Goal: Task Accomplishment & Management: Manage account settings

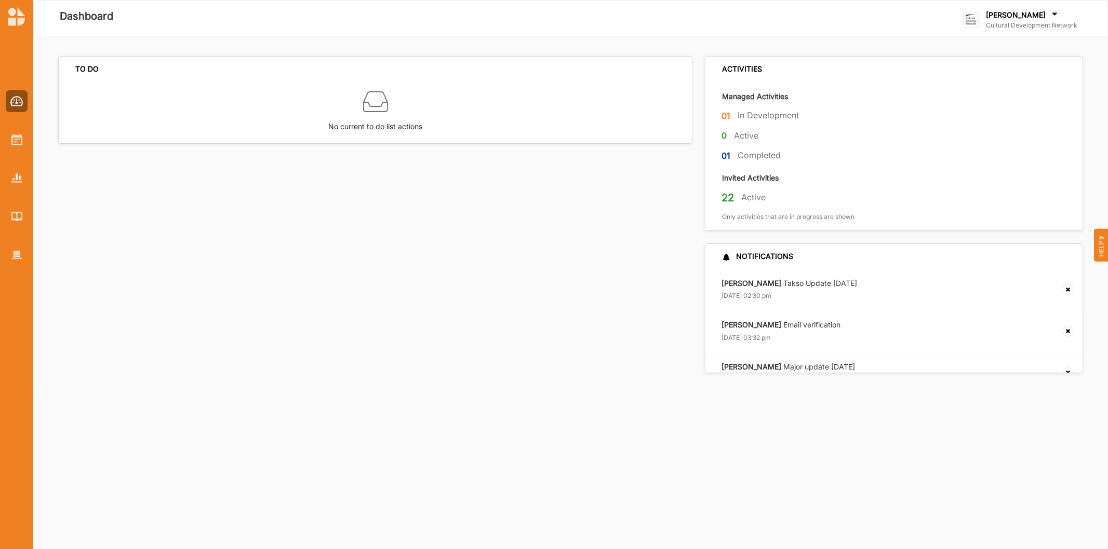
click at [995, 19] on label "[PERSON_NAME]" at bounding box center [1016, 14] width 60 height 9
click at [1003, 104] on div "Go To Admin" at bounding box center [1015, 107] width 87 height 9
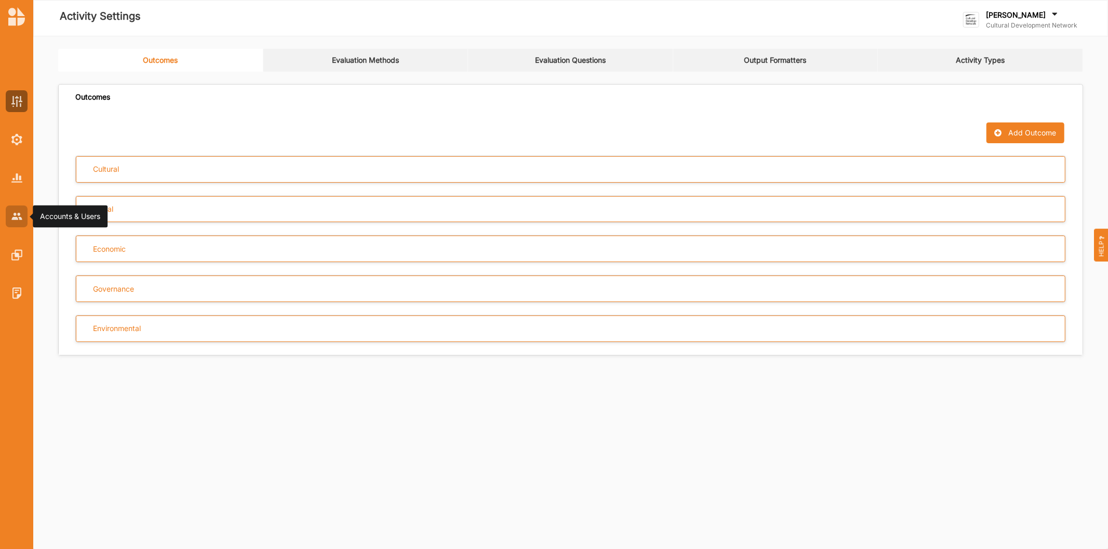
click at [18, 217] on img at bounding box center [16, 216] width 11 height 7
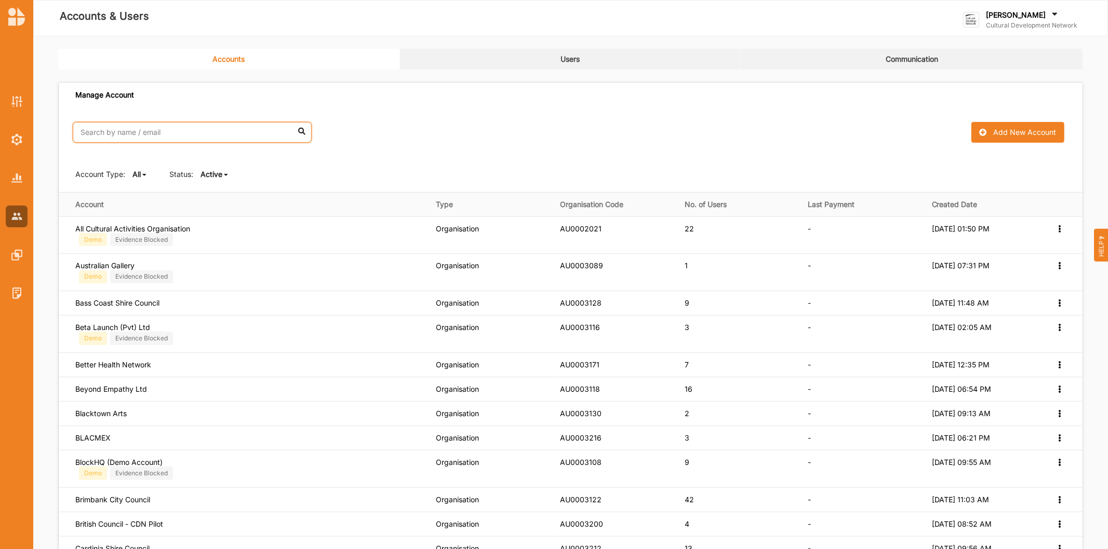
click at [113, 132] on input "text" at bounding box center [192, 132] width 239 height 21
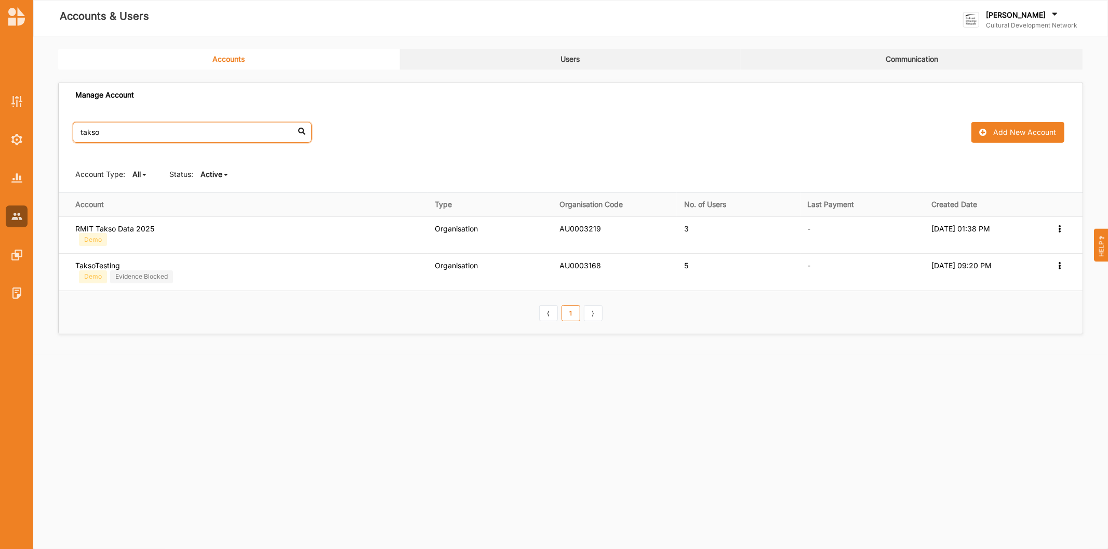
type input "takso"
click at [551, 59] on link "Users" at bounding box center [571, 59] width 342 height 21
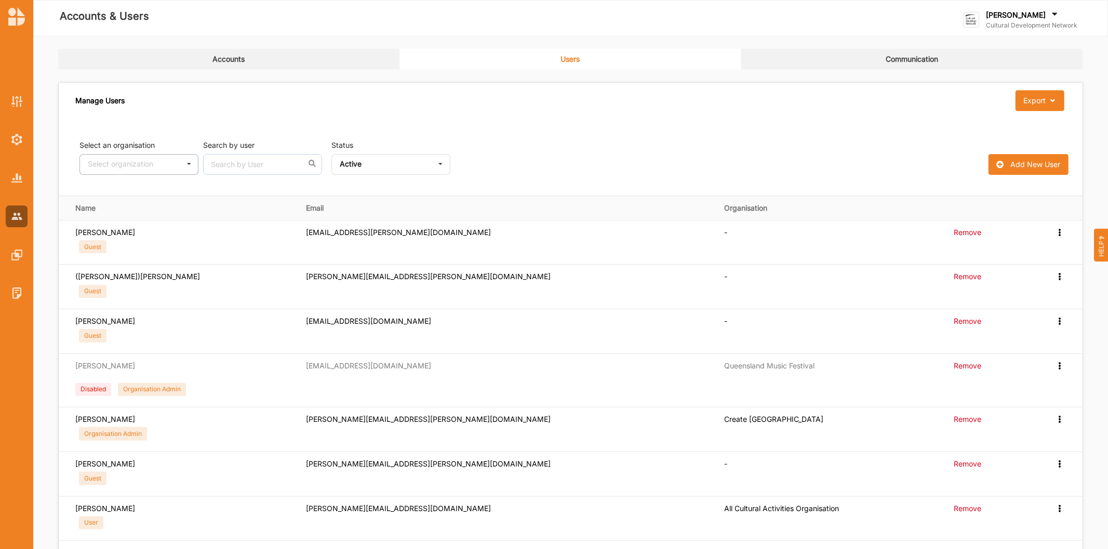
click at [131, 154] on div "Select organization - All Cultural Activities Organisation City of [GEOGRAPHIC_…" at bounding box center [138, 164] width 119 height 21
click at [136, 250] on div "TaksoTesting" at bounding box center [139, 259] width 118 height 19
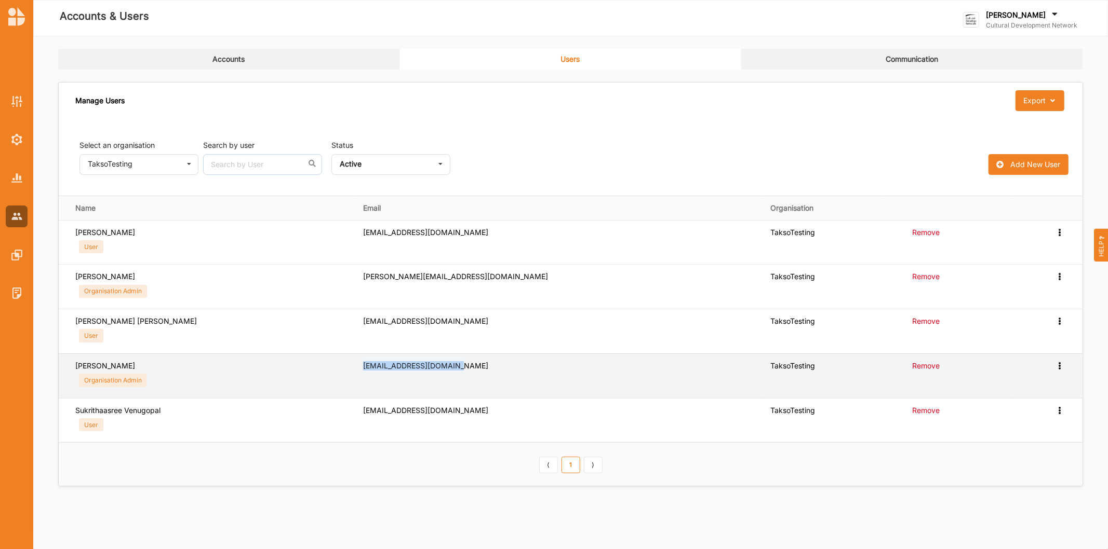
drag, startPoint x: 445, startPoint y: 365, endPoint x: 354, endPoint y: 367, distance: 90.9
click at [363, 367] on div "[EMAIL_ADDRESS][DOMAIN_NAME]" at bounding box center [559, 365] width 393 height 9
copy div "[EMAIL_ADDRESS][DOMAIN_NAME]"
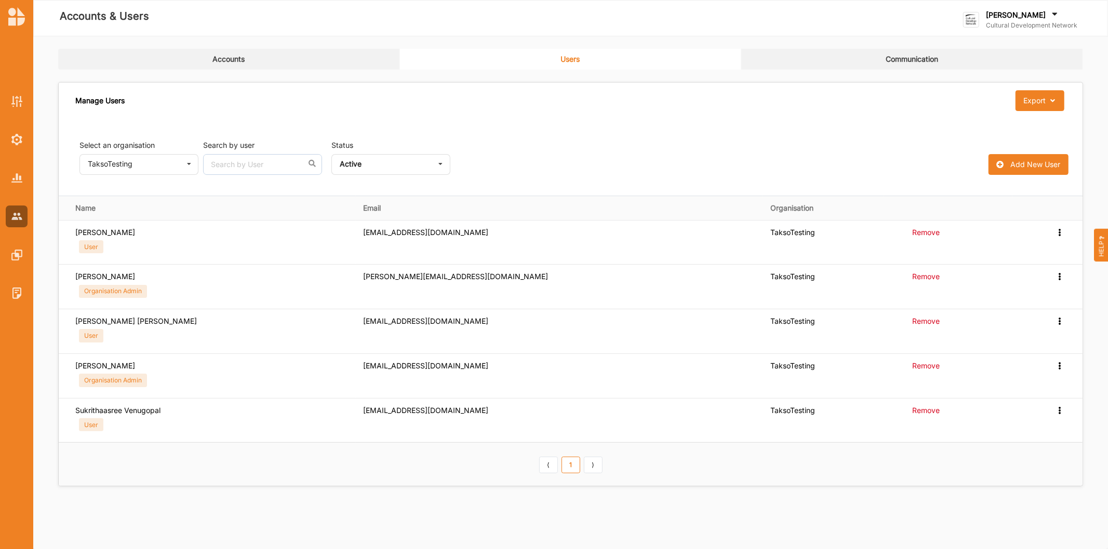
click at [1018, 13] on label "[PERSON_NAME]" at bounding box center [1016, 14] width 60 height 9
click at [981, 151] on div "Log Out" at bounding box center [1015, 149] width 87 height 9
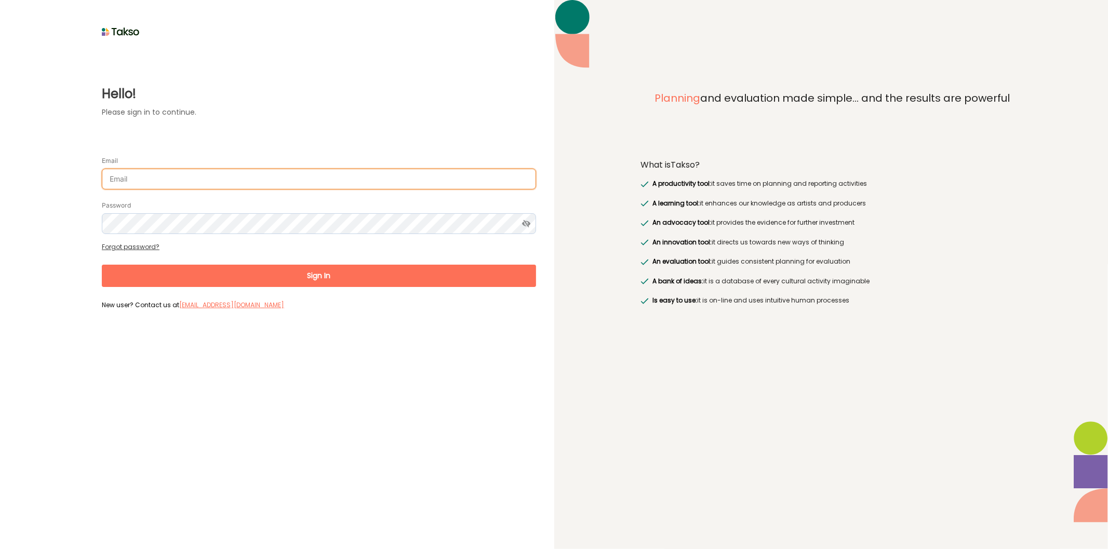
click at [175, 177] on input "Email" at bounding box center [319, 179] width 434 height 21
paste input "[EMAIL_ADDRESS][DOMAIN_NAME]"
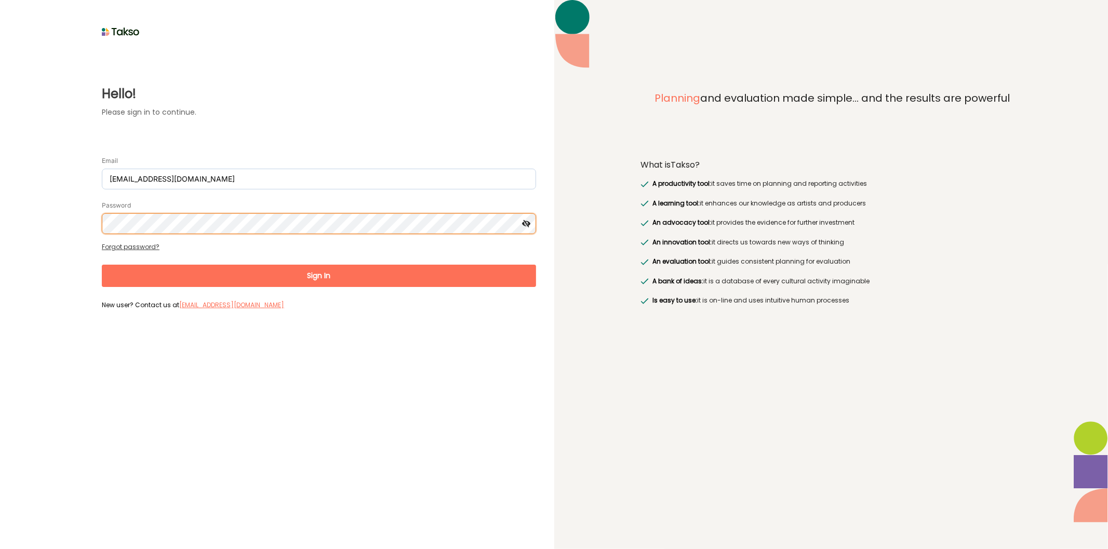
click at [102, 265] on button "Sign In" at bounding box center [319, 276] width 434 height 22
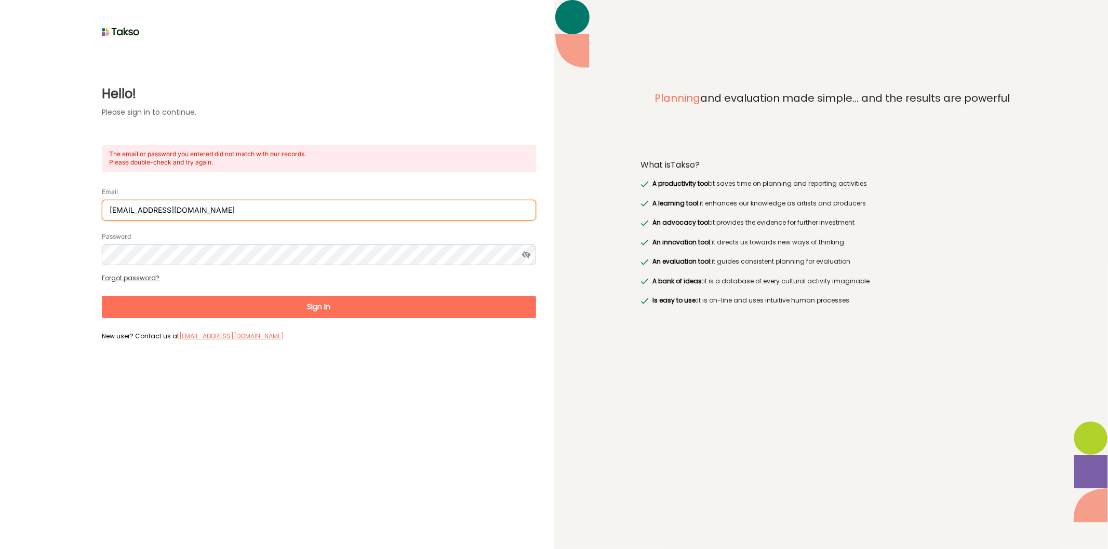
drag, startPoint x: 209, startPoint y: 201, endPoint x: 0, endPoint y: 211, distance: 209.5
click at [0, 211] on div "Hello! Please sign in to continue. The email or password you entered did not ma…" at bounding box center [277, 274] width 554 height 549
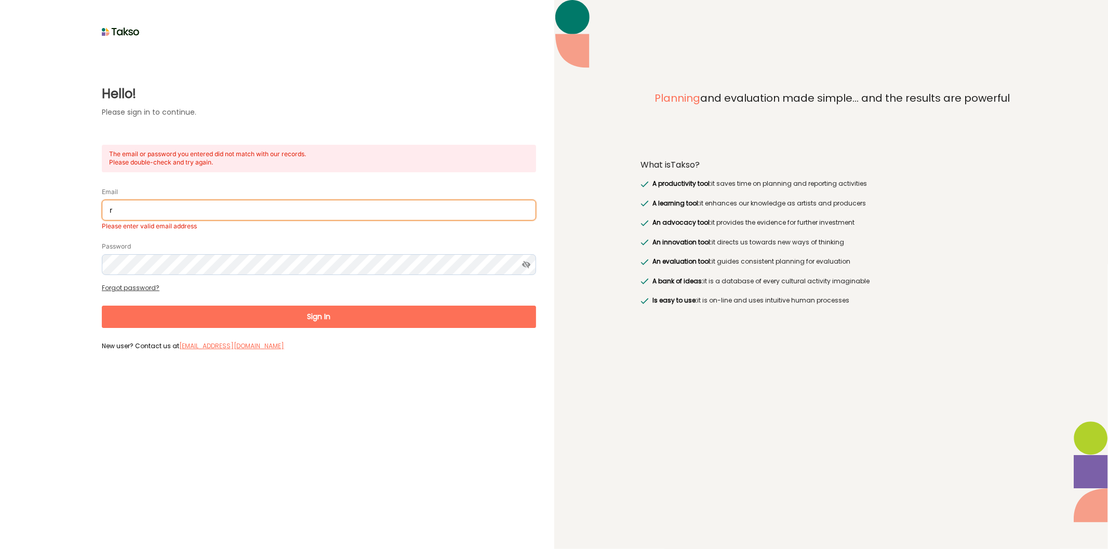
type input "[EMAIL_ADDRESS][PERSON_NAME][DOMAIN_NAME]"
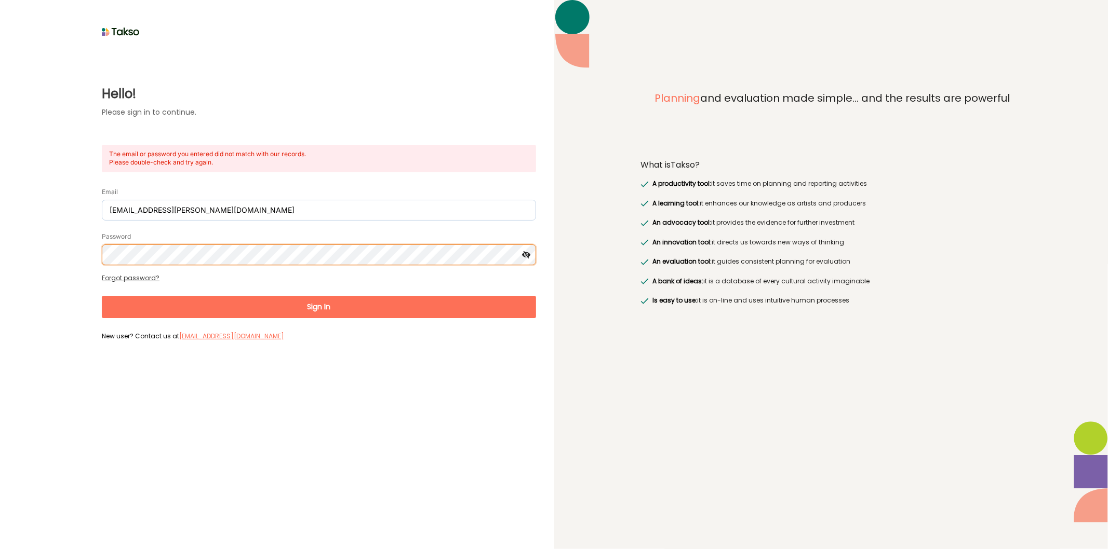
click at [24, 247] on div "Hello! Please sign in to continue. The email or password you entered did not ma…" at bounding box center [277, 191] width 518 height 305
click at [102, 296] on button "Sign In" at bounding box center [319, 307] width 434 height 22
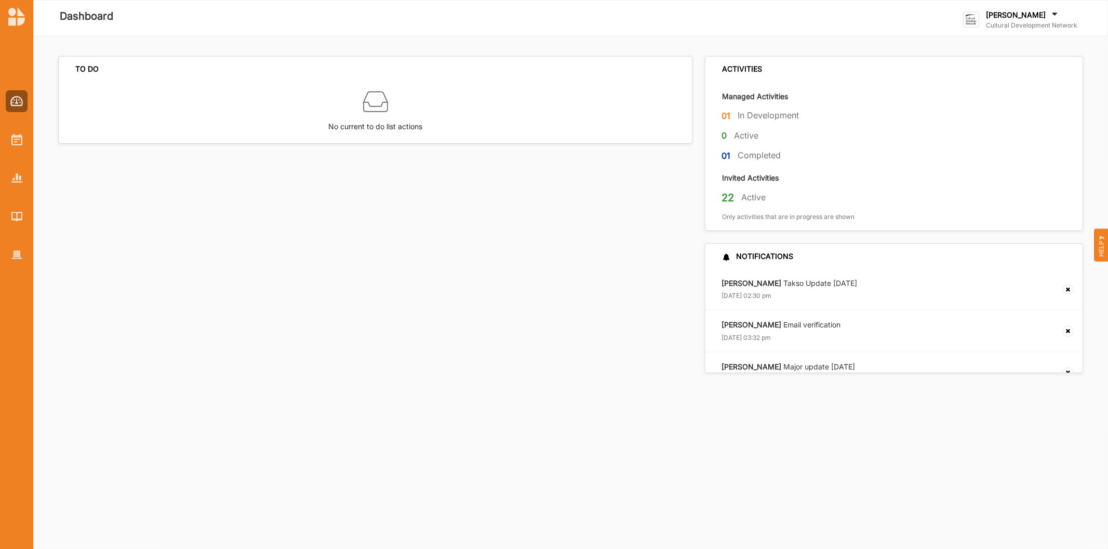
click at [1019, 15] on label "[PERSON_NAME]" at bounding box center [1016, 14] width 60 height 9
click at [1017, 101] on div "Go To Admin" at bounding box center [1014, 107] width 103 height 21
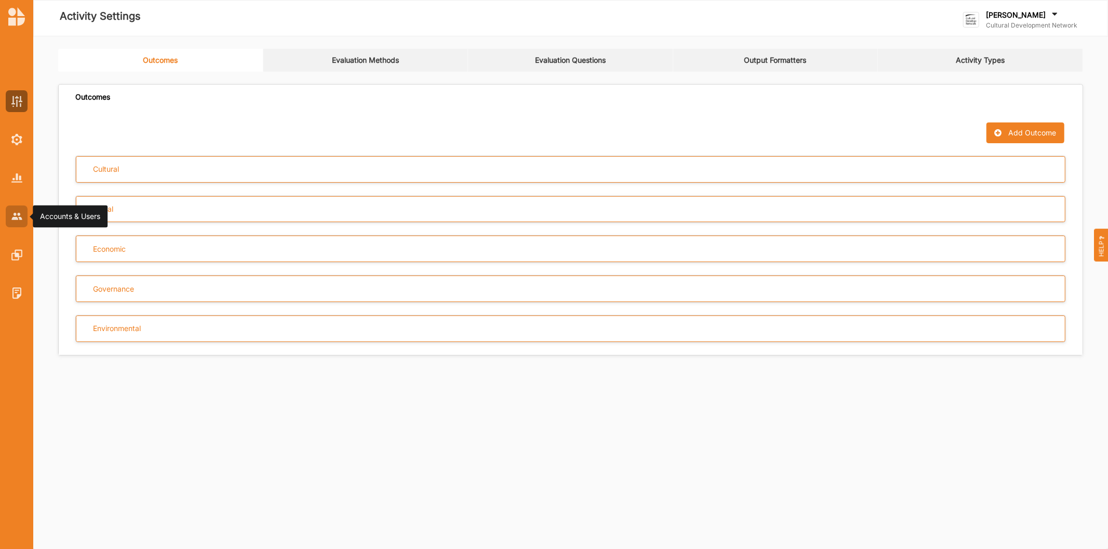
click at [13, 218] on img at bounding box center [16, 216] width 11 height 7
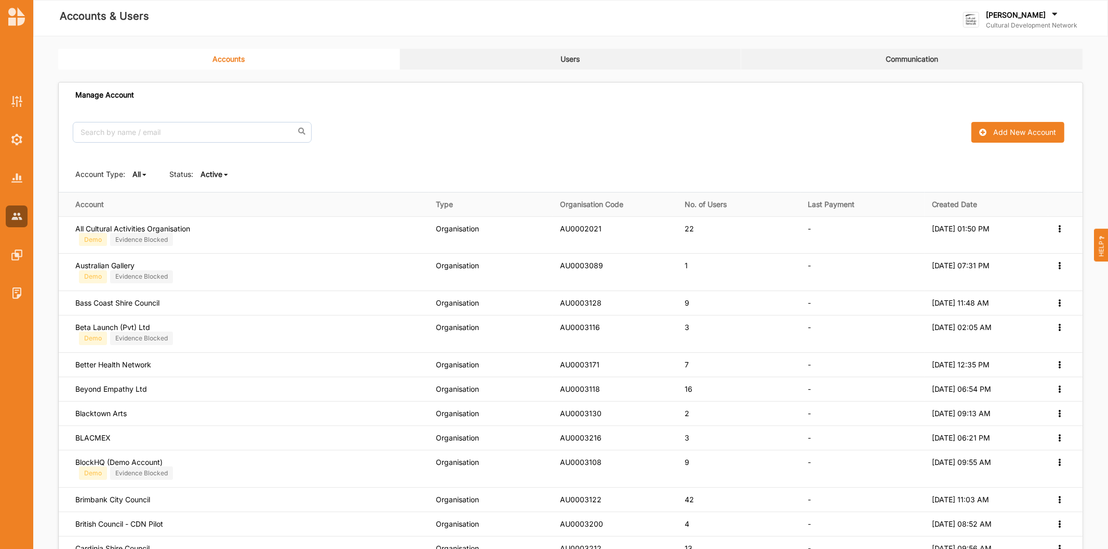
click at [557, 59] on link "Users" at bounding box center [571, 59] width 342 height 21
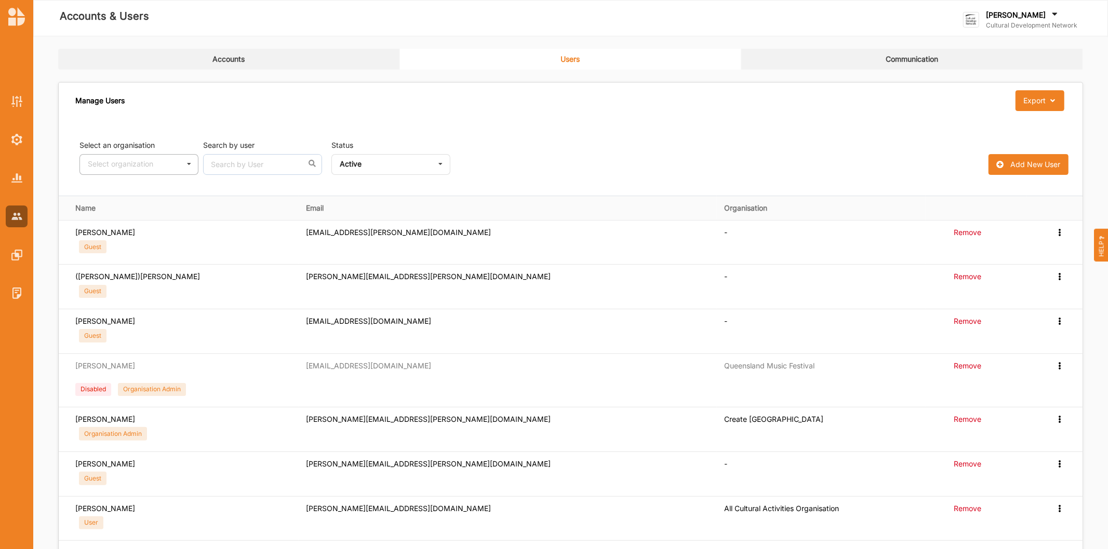
click at [185, 166] on icon at bounding box center [189, 164] width 16 height 19
click at [147, 234] on div "TaksoTesting" at bounding box center [139, 243] width 118 height 19
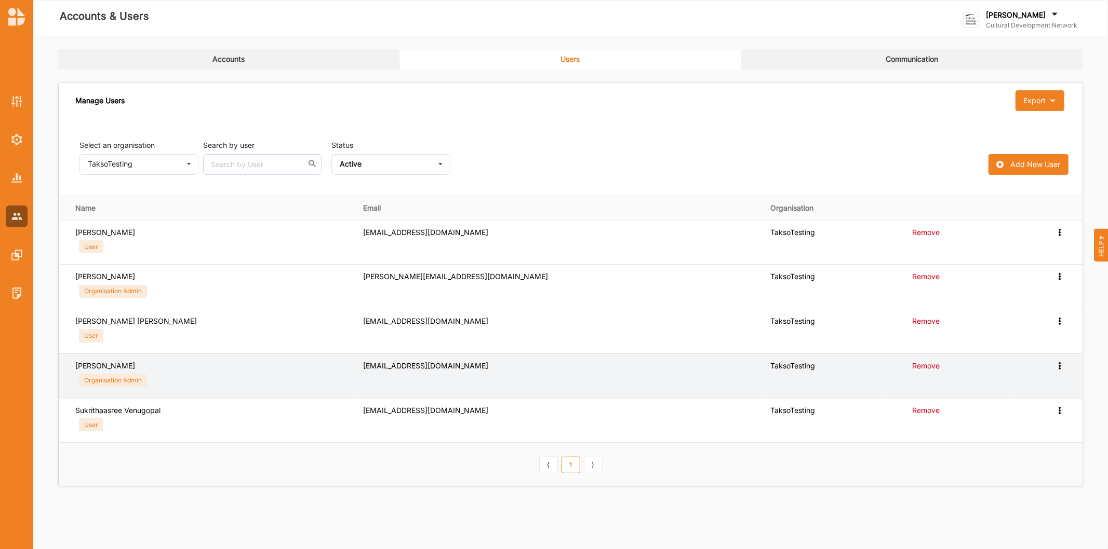
click at [1062, 370] on div "Edit User Reset Password Change User Type" at bounding box center [1060, 365] width 10 height 9
click at [1020, 402] on label "Reset Password" at bounding box center [1018, 402] width 77 height 9
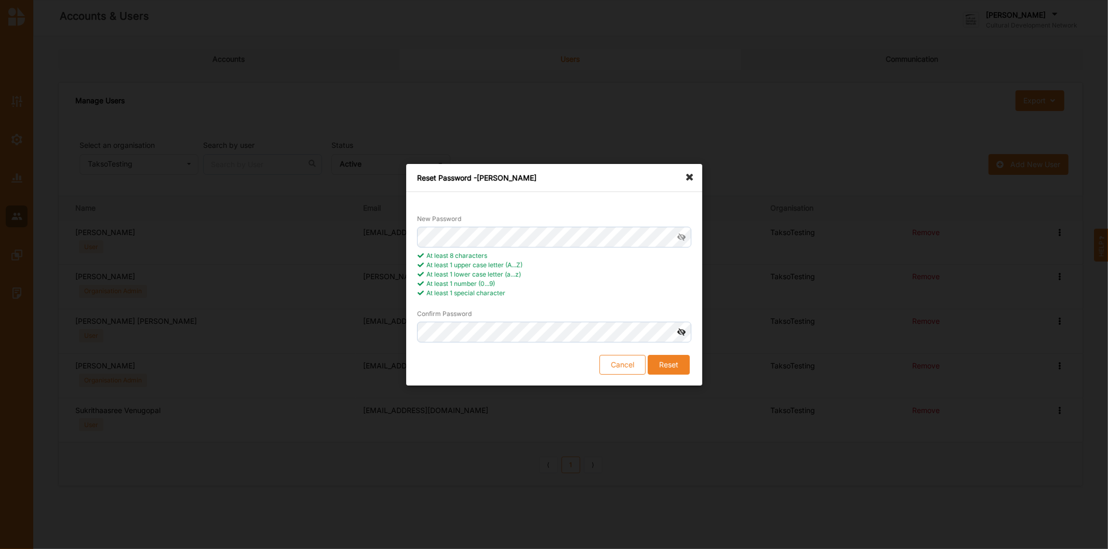
click at [681, 330] on icon at bounding box center [680, 332] width 19 height 21
click at [186, 281] on div "Reset Password - [PERSON_NAME] New Password At least 8 characters At least 1 up…" at bounding box center [554, 274] width 1108 height 549
click at [682, 370] on button "Reset" at bounding box center [668, 365] width 42 height 20
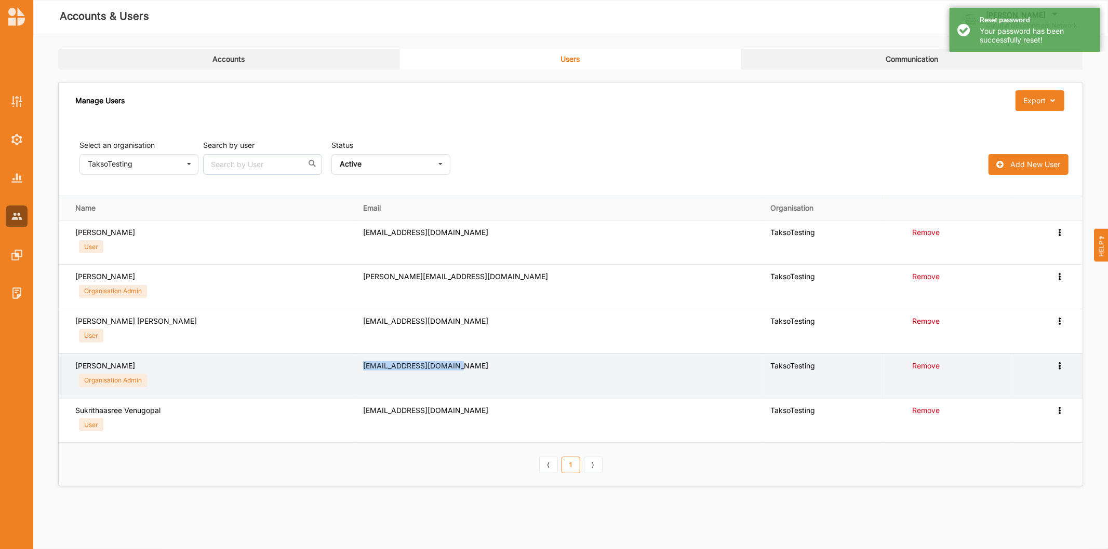
drag, startPoint x: 442, startPoint y: 362, endPoint x: 350, endPoint y: 363, distance: 91.9
click at [356, 363] on td "[EMAIL_ADDRESS][DOMAIN_NAME]" at bounding box center [559, 376] width 407 height 45
copy div "[EMAIL_ADDRESS][DOMAIN_NAME]"
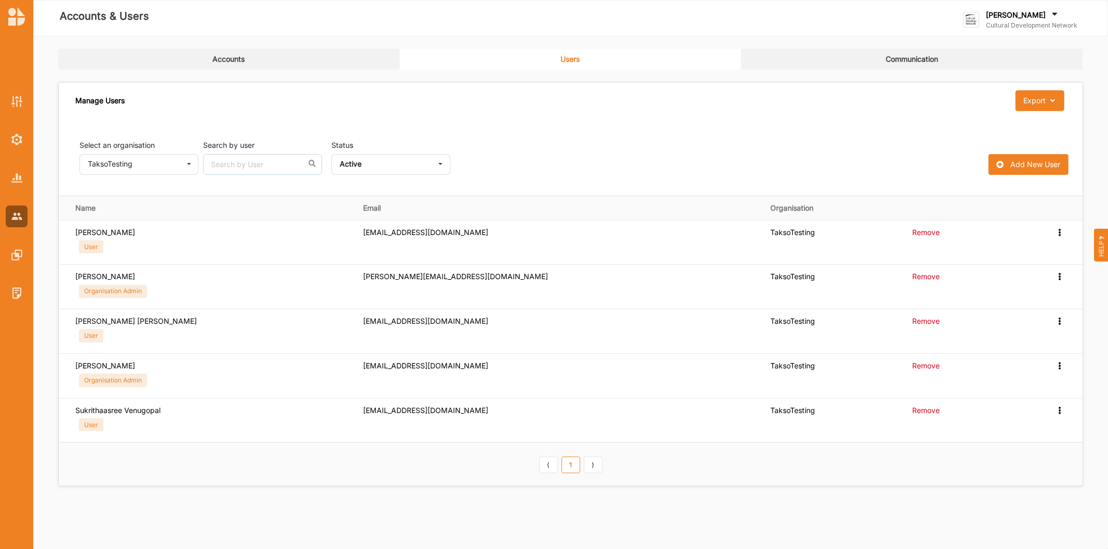
click at [1023, 10] on div "[PERSON_NAME]" at bounding box center [1031, 15] width 91 height 11
click at [999, 146] on div "Log Out" at bounding box center [1015, 149] width 87 height 9
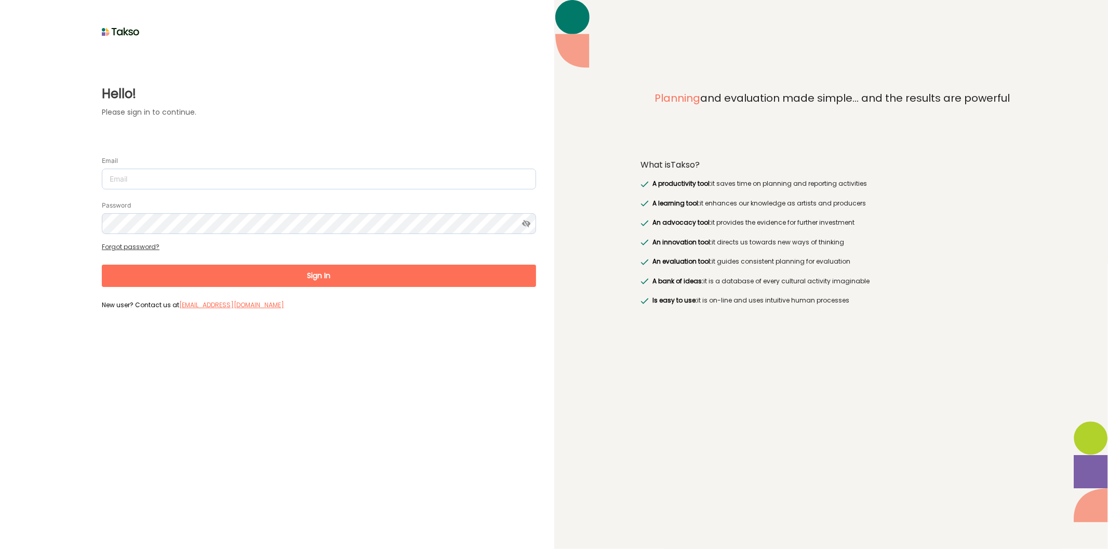
drag, startPoint x: 154, startPoint y: 193, endPoint x: 159, endPoint y: 188, distance: 7.7
click at [158, 190] on form "Email Password Forgot password? Sign In New user? Contact us at [EMAIL_ADDRESS]…" at bounding box center [319, 229] width 434 height 168
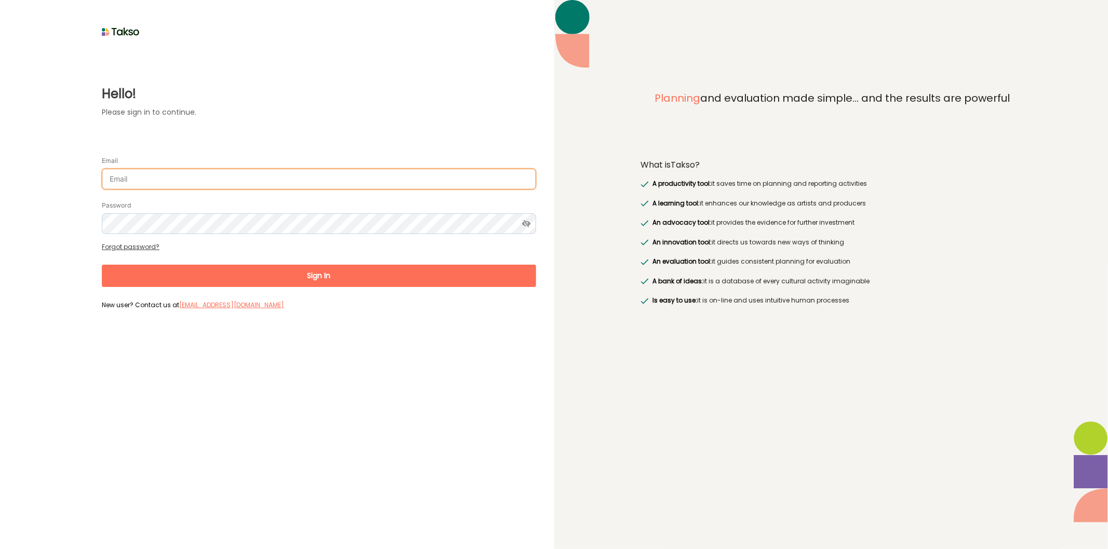
drag, startPoint x: 164, startPoint y: 183, endPoint x: 176, endPoint y: 179, distance: 12.6
click at [164, 183] on input "Email" at bounding box center [319, 179] width 434 height 21
paste input "[EMAIL_ADDRESS][DOMAIN_NAME]"
type input "[EMAIL_ADDRESS][DOMAIN_NAME]"
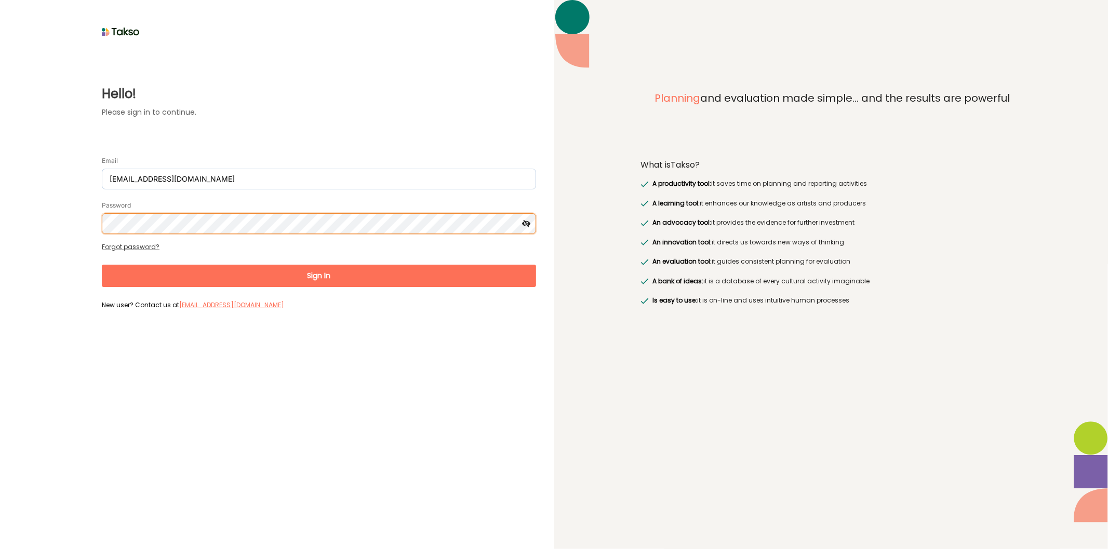
click at [102, 265] on button "Sign In" at bounding box center [319, 276] width 434 height 22
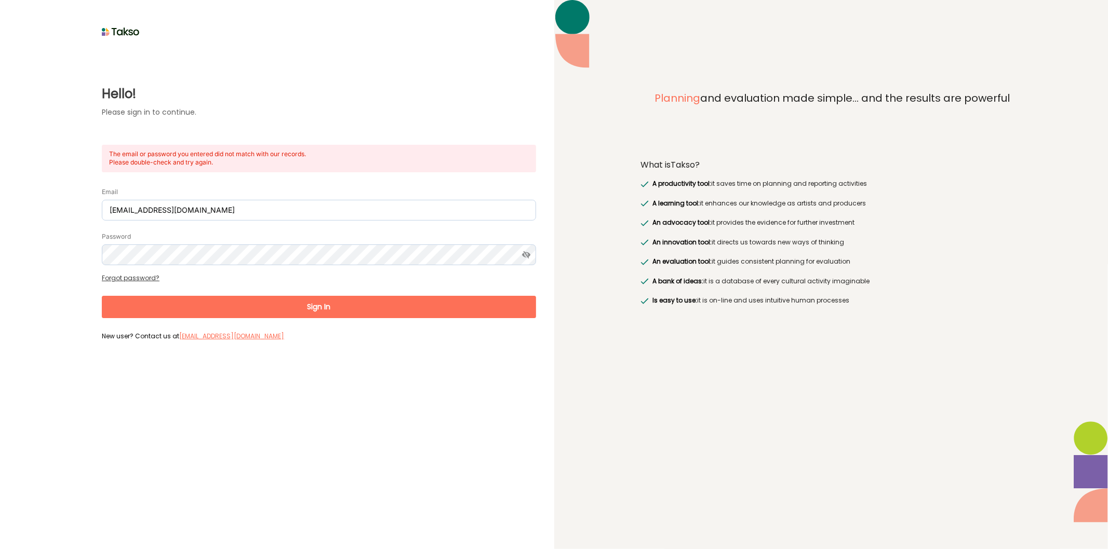
click at [206, 263] on form "Email [EMAIL_ADDRESS][DOMAIN_NAME] Password Forgot password? Sign In New user? …" at bounding box center [319, 260] width 434 height 168
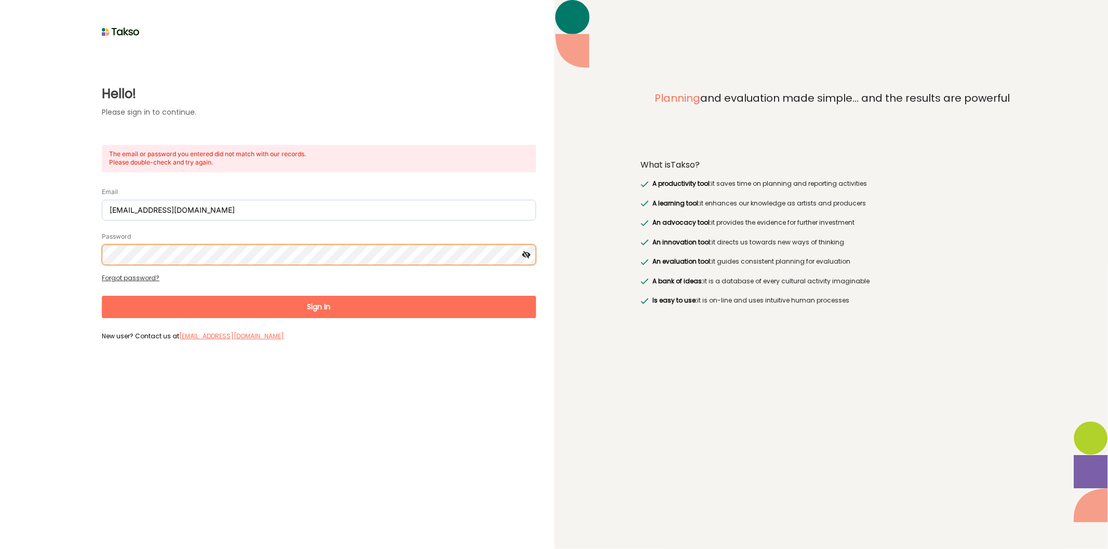
click at [102, 296] on button "Sign In" at bounding box center [319, 307] width 434 height 22
